Goal: Task Accomplishment & Management: Manage account settings

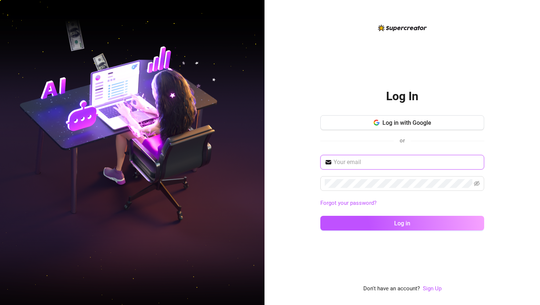
click at [353, 162] on input "text" at bounding box center [407, 162] width 146 height 9
type input "[EMAIL_ADDRESS][DOMAIN_NAME]"
click at [331, 189] on span at bounding box center [402, 183] width 164 height 15
click at [320, 216] on button "Log in" at bounding box center [402, 223] width 164 height 15
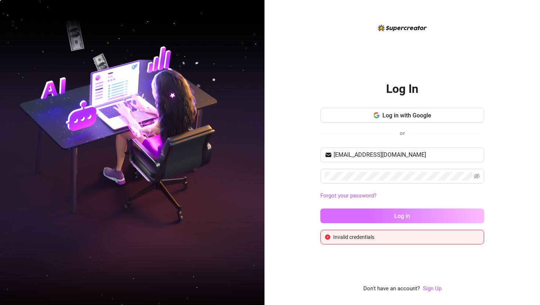
click at [398, 220] on button "Log in" at bounding box center [402, 216] width 164 height 15
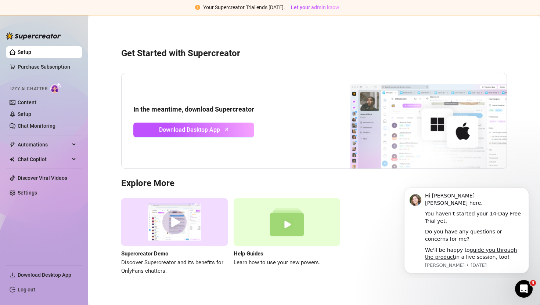
click at [30, 53] on link "Setup" at bounding box center [25, 52] width 14 height 6
click at [18, 101] on link "Content" at bounding box center [27, 103] width 19 height 6
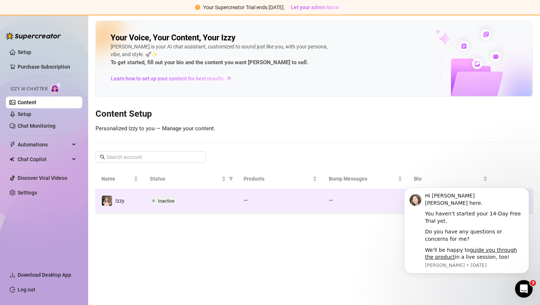
click at [138, 202] on td "Izzy" at bounding box center [120, 201] width 48 height 24
